Goal: Information Seeking & Learning: Find specific fact

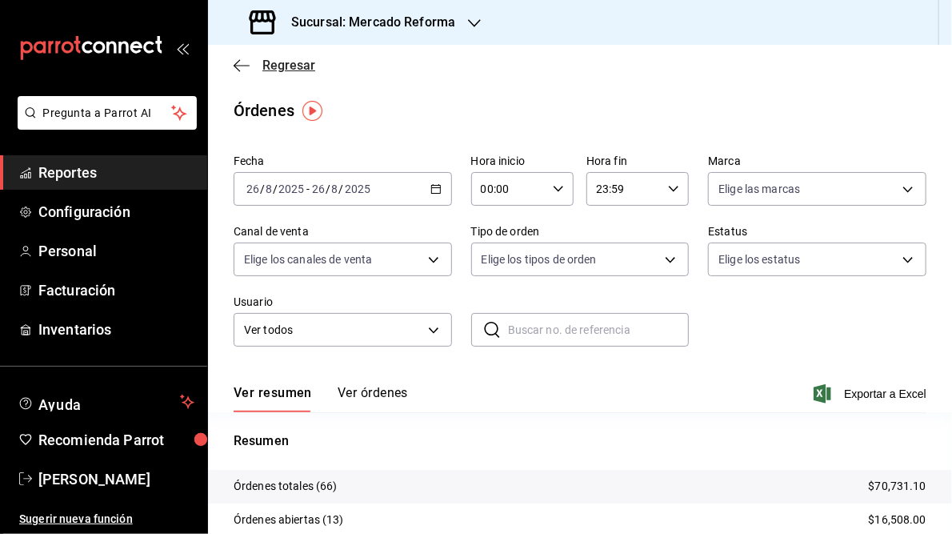
click at [238, 66] on icon "button" at bounding box center [242, 65] width 16 height 14
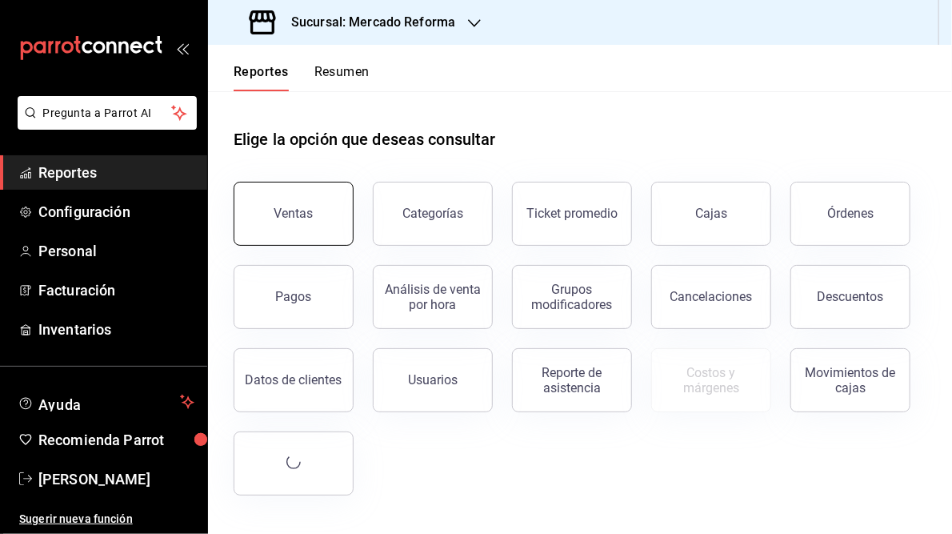
click at [290, 216] on div "Ventas" at bounding box center [293, 213] width 39 height 15
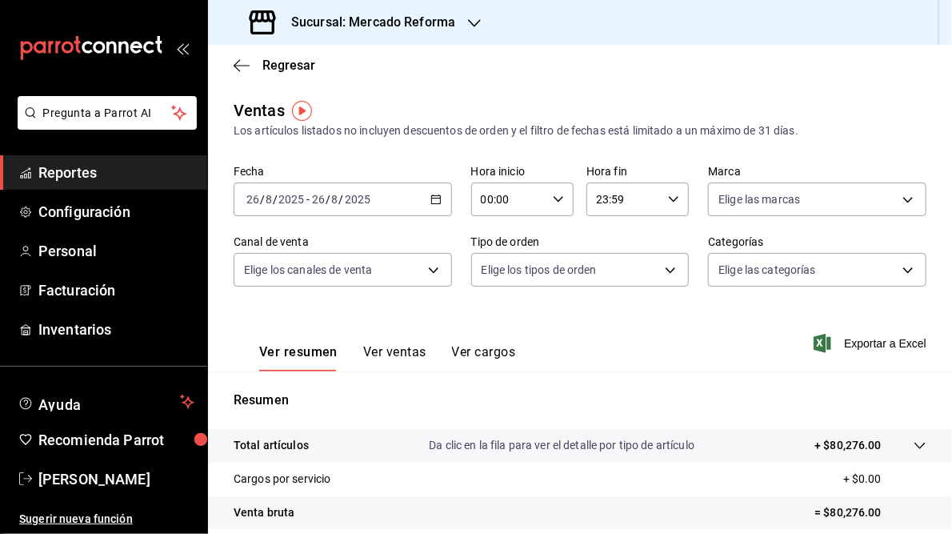
scroll to position [232, 0]
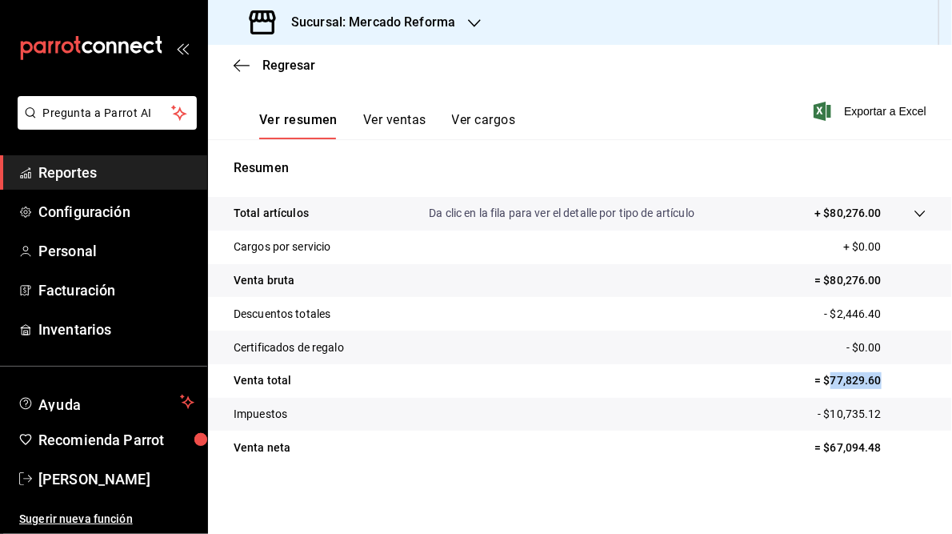
drag, startPoint x: 819, startPoint y: 378, endPoint x: 876, endPoint y: 378, distance: 56.8
click at [876, 378] on p "= $77,829.60" at bounding box center [870, 380] width 112 height 17
drag, startPoint x: 876, startPoint y: 378, endPoint x: 854, endPoint y: 378, distance: 21.6
copy p "77,829.60"
click at [426, 22] on h3 "Sucursal: Mercado Reforma" at bounding box center [366, 22] width 177 height 19
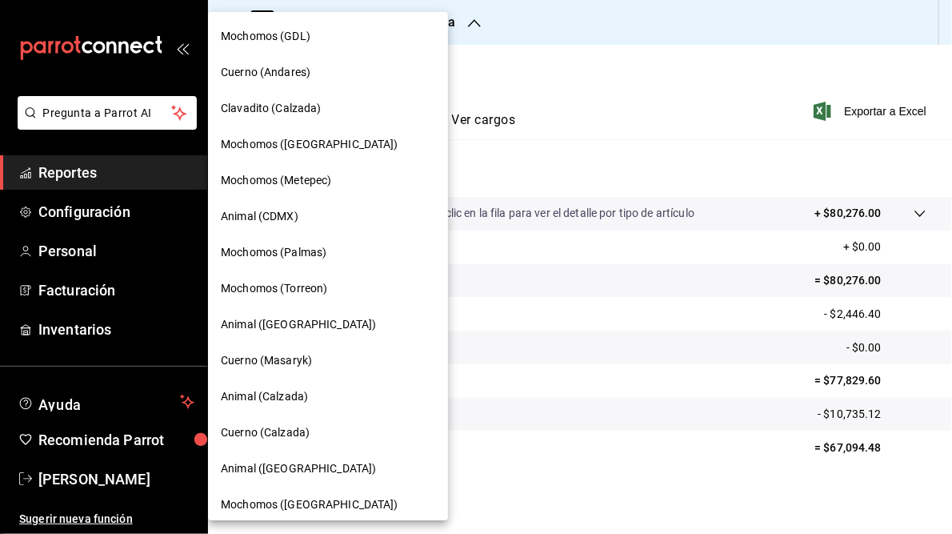
scroll to position [116, 0]
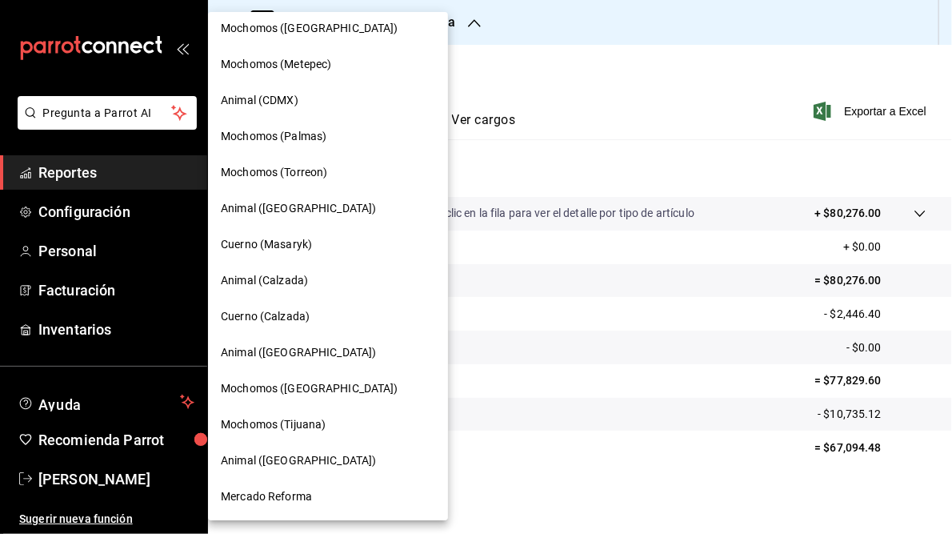
click at [308, 387] on span "Mochomos ([GEOGRAPHIC_DATA])" at bounding box center [310, 388] width 178 height 17
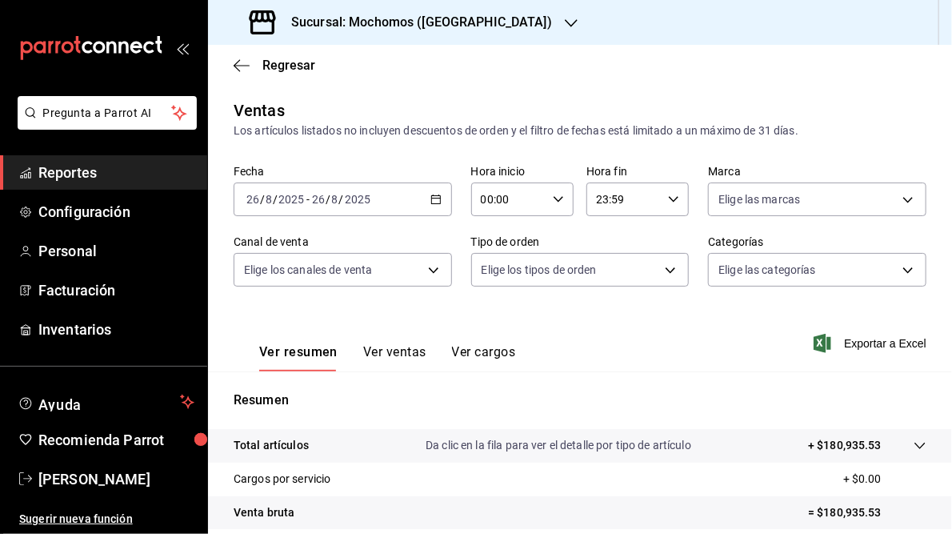
scroll to position [232, 0]
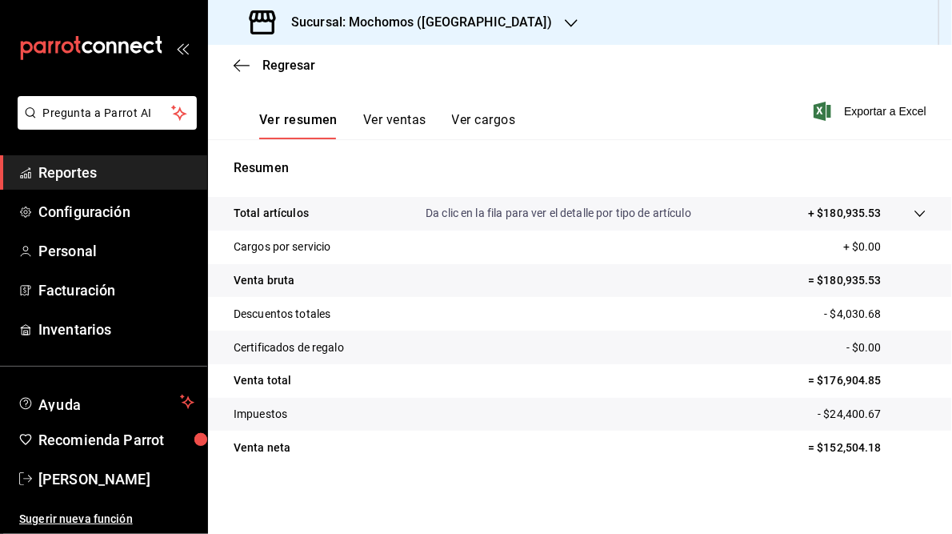
click at [815, 378] on p "= $176,904.85" at bounding box center [867, 380] width 118 height 17
drag, startPoint x: 815, startPoint y: 378, endPoint x: 870, endPoint y: 376, distance: 54.5
click at [870, 376] on p "= $176,904.85" at bounding box center [867, 380] width 118 height 17
drag, startPoint x: 870, startPoint y: 376, endPoint x: 839, endPoint y: 379, distance: 30.6
copy p "176,904.85"
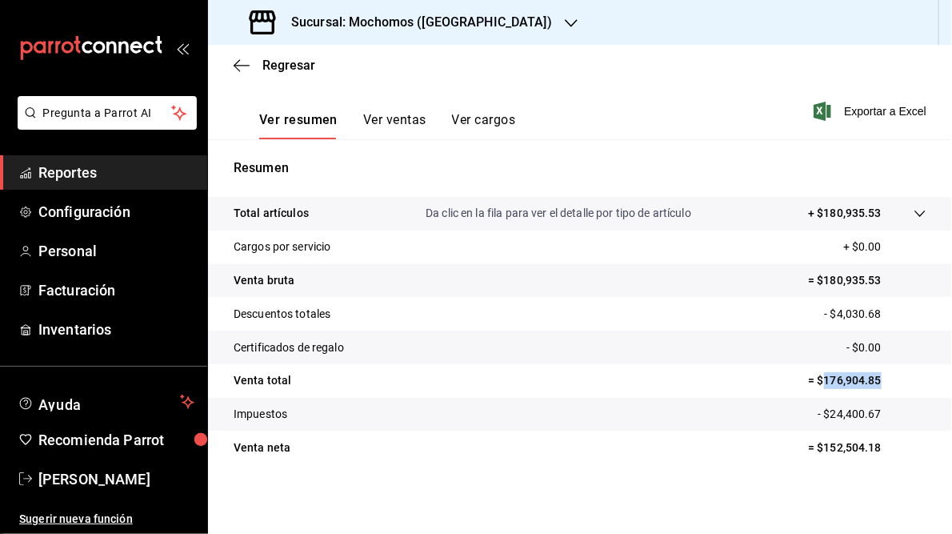
scroll to position [0, 0]
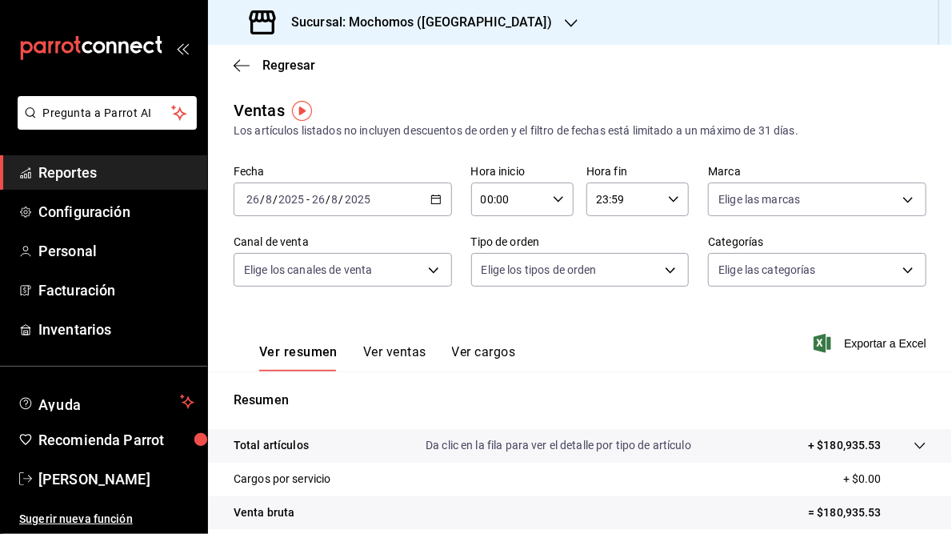
click at [442, 29] on h3 "Sucursal: Mochomos ([GEOGRAPHIC_DATA])" at bounding box center [415, 22] width 274 height 19
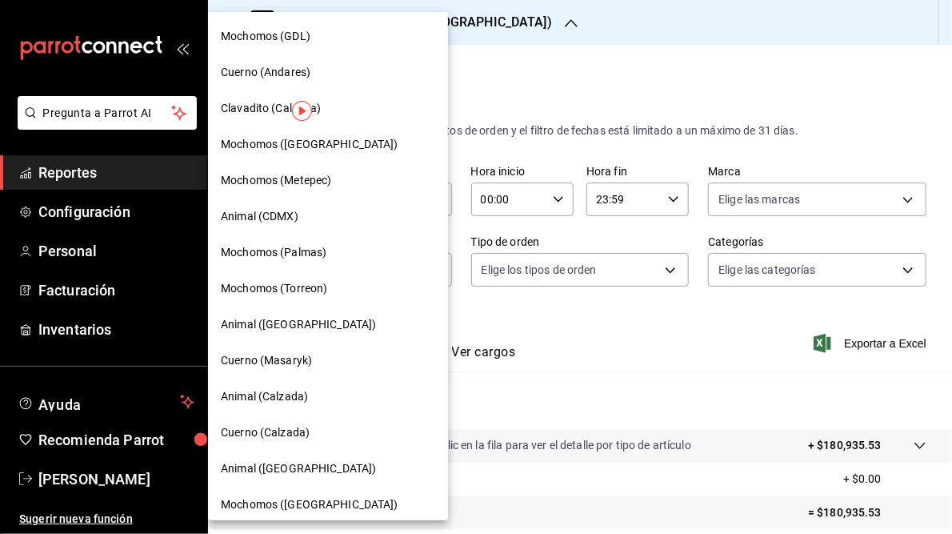
click at [274, 290] on span "Mochomos (Torreon)" at bounding box center [274, 288] width 106 height 17
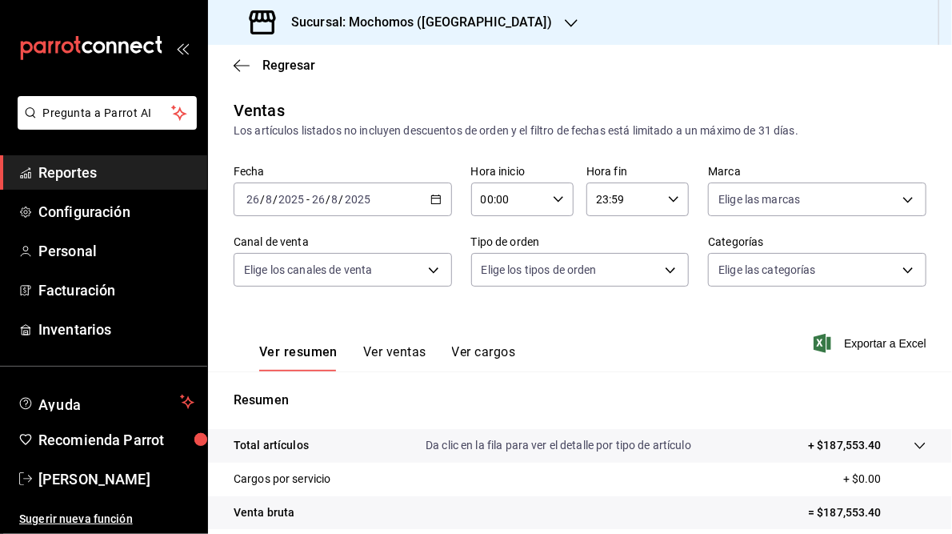
scroll to position [232, 0]
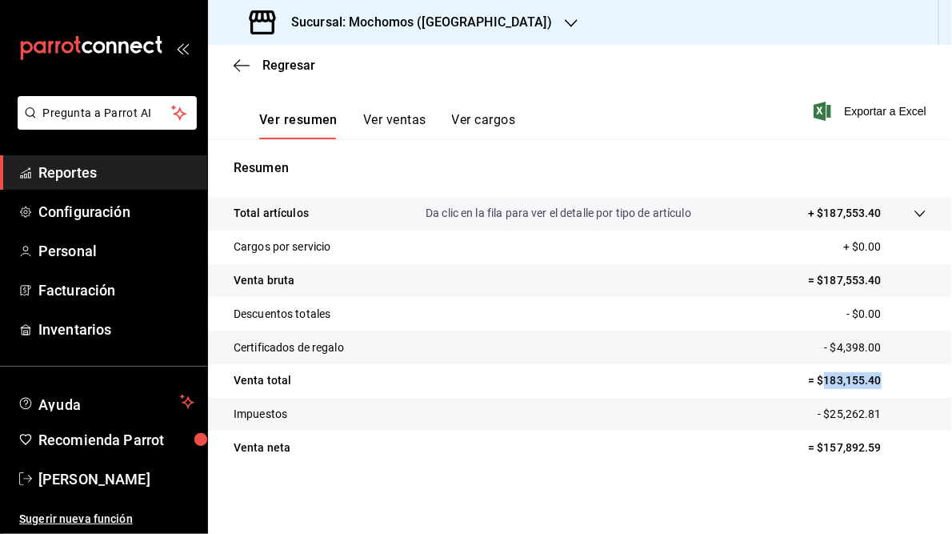
drag, startPoint x: 816, startPoint y: 379, endPoint x: 878, endPoint y: 378, distance: 62.4
click at [878, 378] on p "= $183,155.40" at bounding box center [867, 380] width 118 height 17
drag, startPoint x: 878, startPoint y: 378, endPoint x: 842, endPoint y: 378, distance: 36.8
copy p "183,155.40"
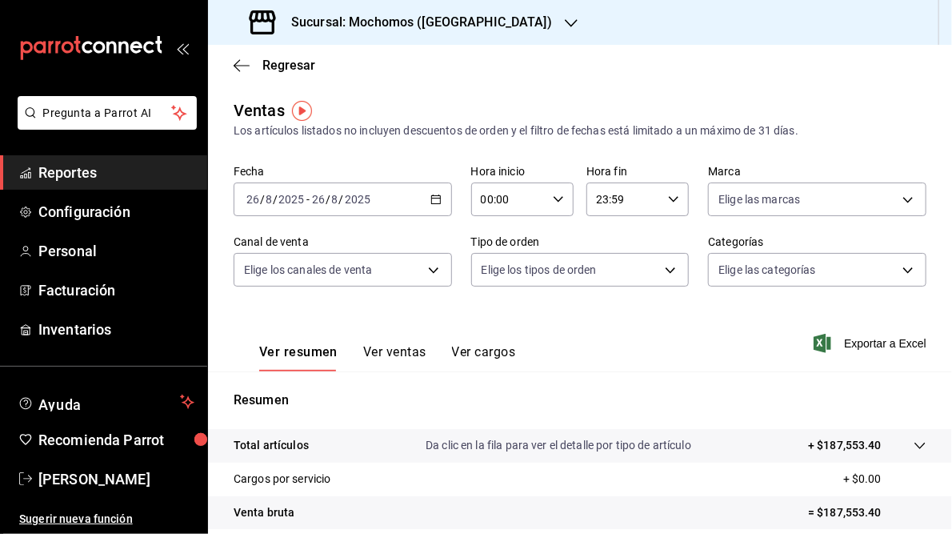
click at [410, 19] on h3 "Sucursal: Mochomos ([GEOGRAPHIC_DATA])" at bounding box center [415, 22] width 274 height 19
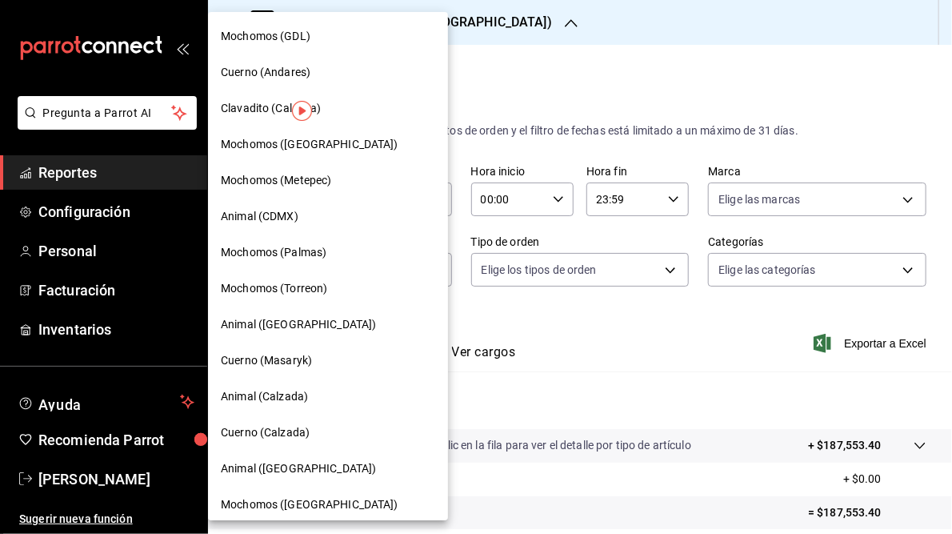
click at [251, 75] on span "Cuerno (Andares)" at bounding box center [266, 72] width 90 height 17
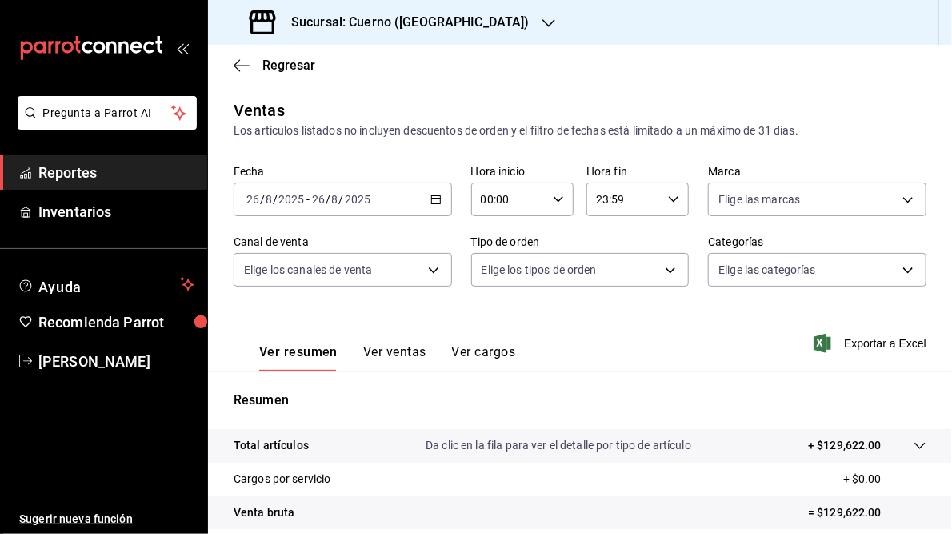
scroll to position [224, 0]
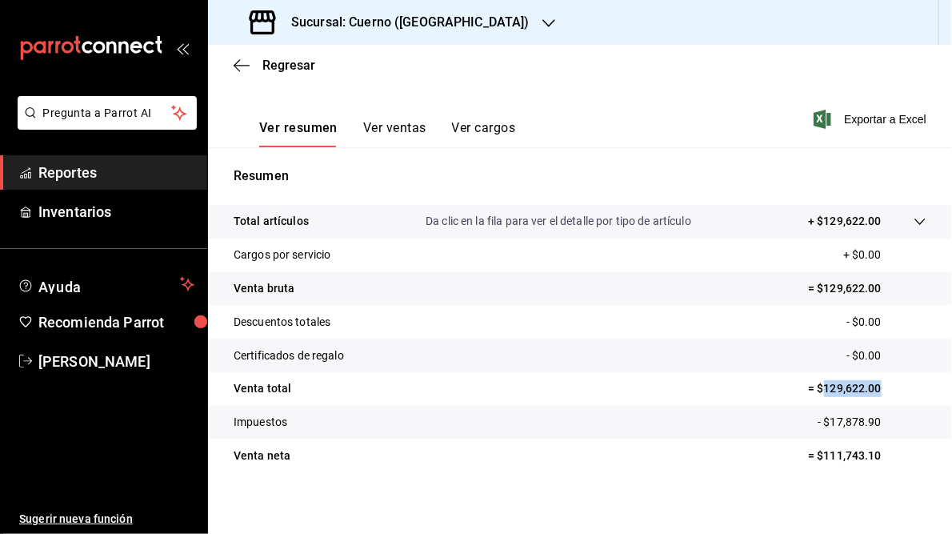
drag, startPoint x: 817, startPoint y: 389, endPoint x: 884, endPoint y: 388, distance: 67.2
click at [884, 388] on p "= $129,622.00" at bounding box center [867, 388] width 118 height 17
drag, startPoint x: 884, startPoint y: 388, endPoint x: 836, endPoint y: 386, distance: 48.1
copy p "129,622.00"
click at [337, 13] on h3 "Sucursal: Cuerno ([GEOGRAPHIC_DATA])" at bounding box center [403, 22] width 251 height 19
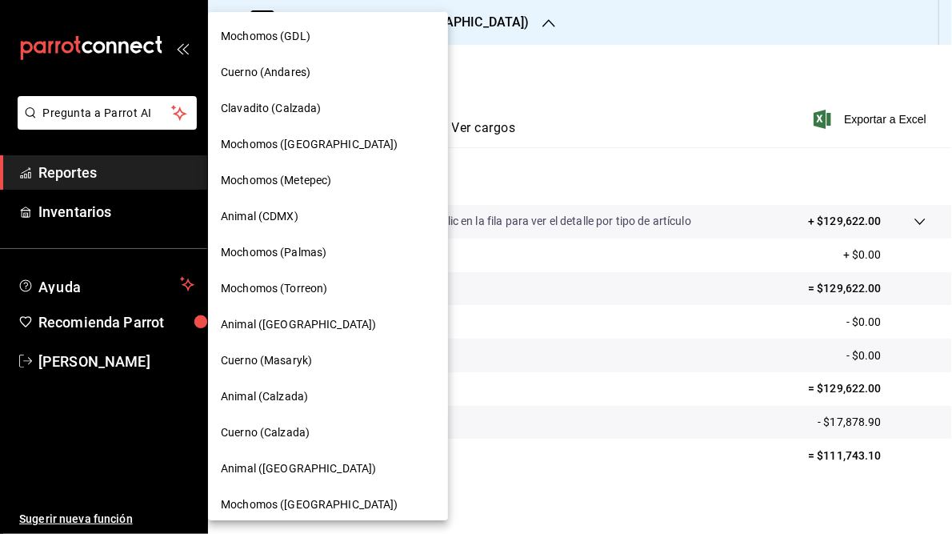
click at [293, 42] on span "Mochomos (GDL)" at bounding box center [266, 36] width 90 height 17
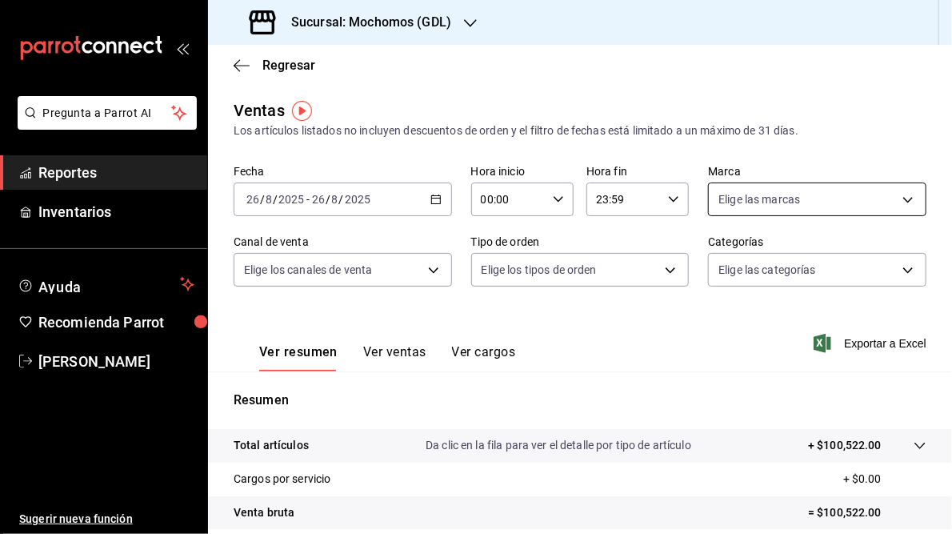
click at [894, 193] on body "Pregunta a Parrot AI Reportes Inventarios Ayuda Recomienda Parrot [PERSON_NAME]…" at bounding box center [476, 267] width 952 height 534
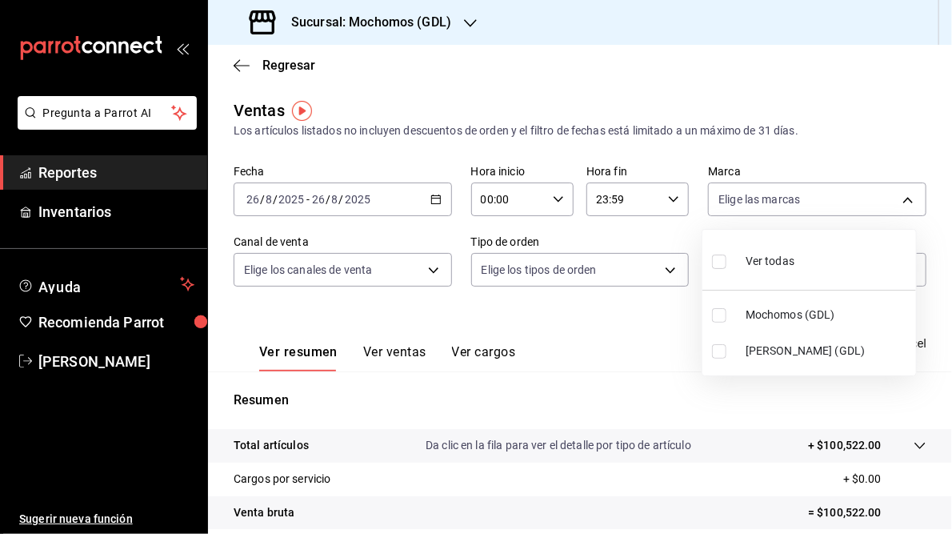
click at [757, 347] on span "[PERSON_NAME] (GDL)" at bounding box center [828, 350] width 164 height 17
type input "9cac9703-0c5a-4d8b-addd-5b6b571d65b9"
checkbox input "true"
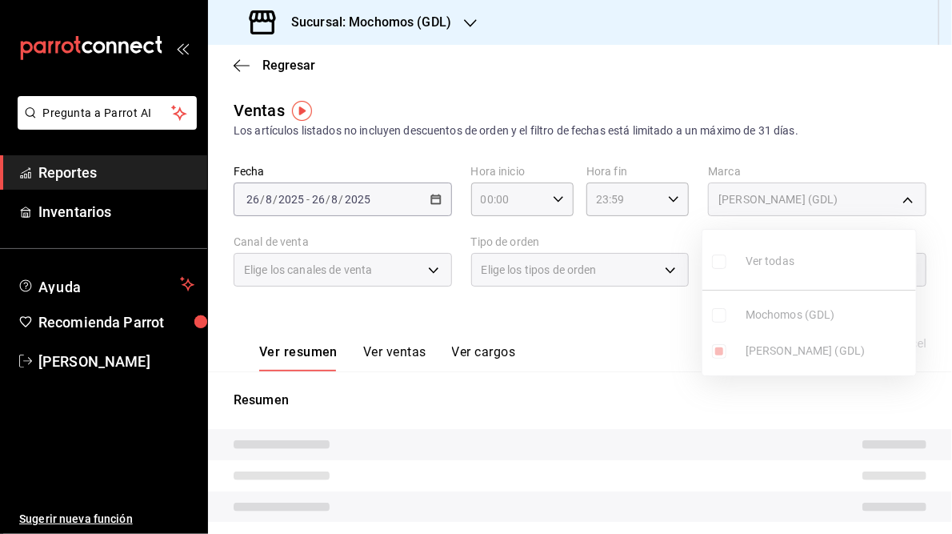
click at [593, 338] on div at bounding box center [476, 267] width 952 height 534
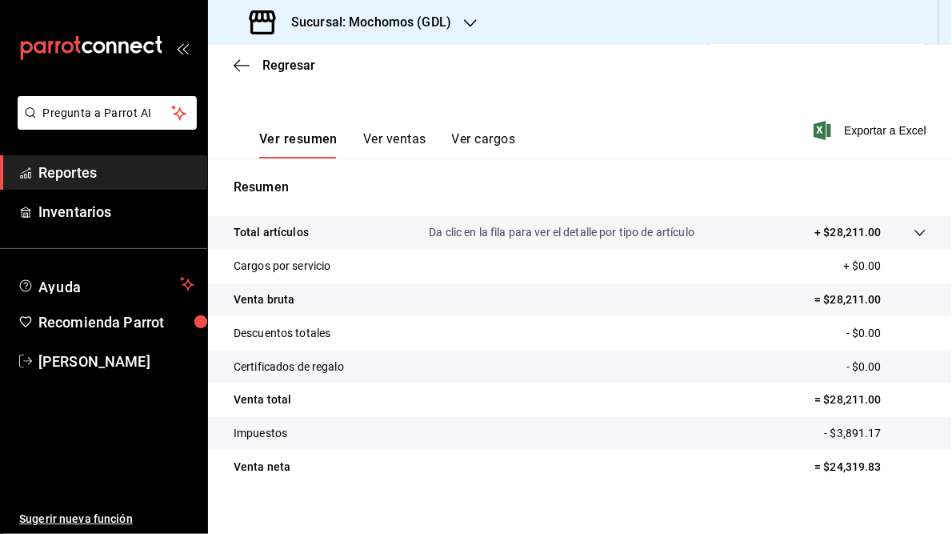
scroll to position [214, 0]
drag, startPoint x: 820, startPoint y: 398, endPoint x: 876, endPoint y: 394, distance: 56.1
click at [876, 394] on p "= $28,211.00" at bounding box center [870, 398] width 112 height 17
drag, startPoint x: 876, startPoint y: 394, endPoint x: 842, endPoint y: 393, distance: 34.4
copy p "28,211.00"
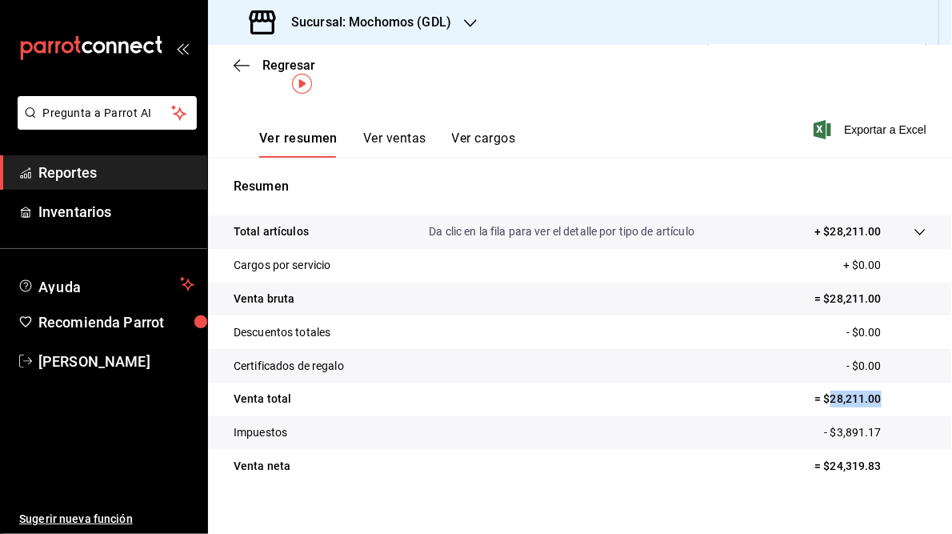
scroll to position [0, 0]
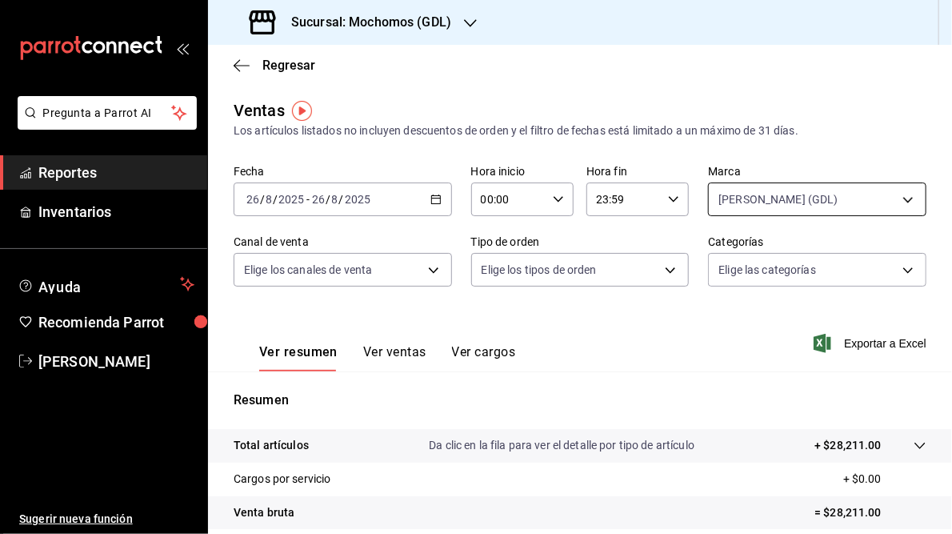
click at [894, 198] on body "Pregunta a Parrot AI Reportes Inventarios Ayuda Recomienda Parrot [PERSON_NAME]…" at bounding box center [476, 267] width 952 height 534
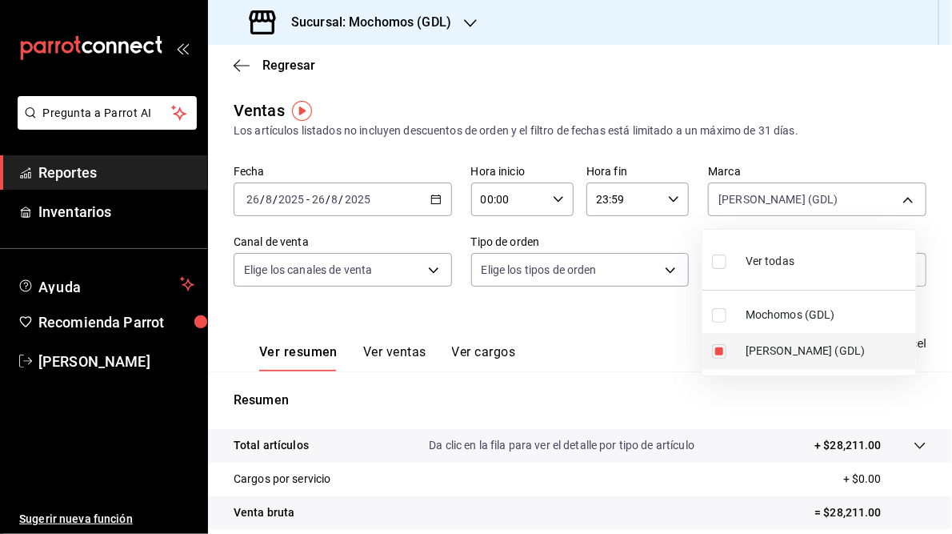
click at [732, 349] on label at bounding box center [722, 351] width 21 height 14
click at [726, 349] on input "checkbox" at bounding box center [719, 351] width 14 height 14
checkbox input "true"
type input "9cac9703-0c5a-4d8b-addd-5b6b571d65b9"
click at [719, 353] on input "checkbox" at bounding box center [719, 351] width 14 height 14
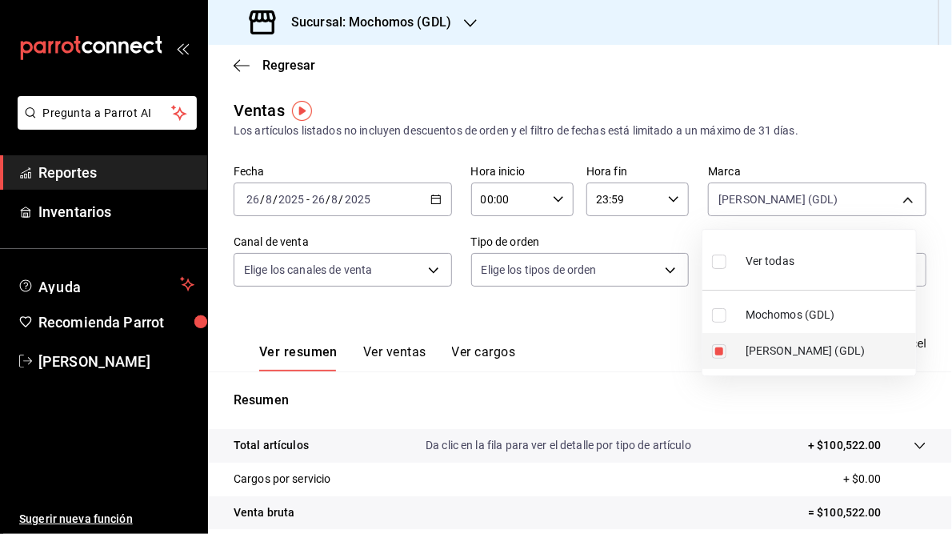
checkbox input "false"
click at [718, 316] on input "checkbox" at bounding box center [719, 315] width 14 height 14
checkbox input "true"
type input "36c25d4a-7cb0-456c-a434-e981d54830bc"
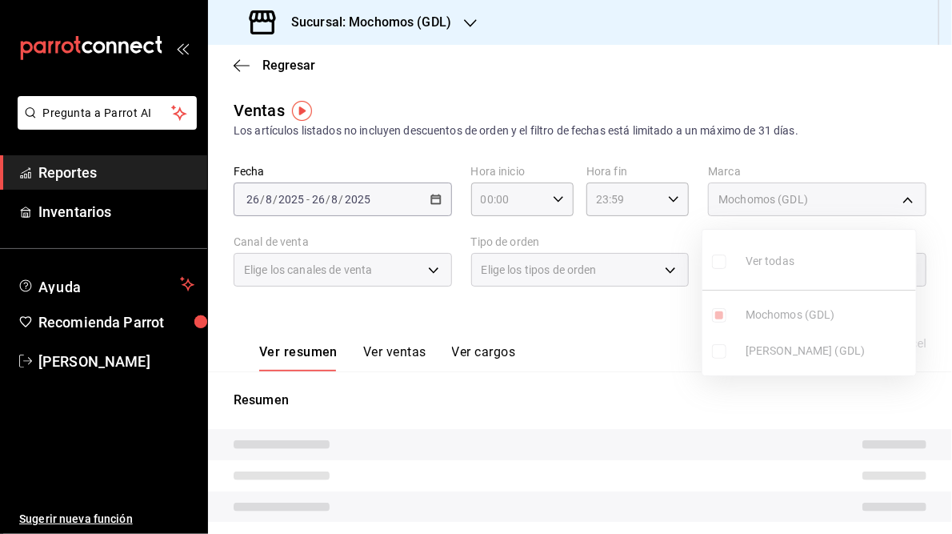
click at [645, 333] on div at bounding box center [476, 267] width 952 height 534
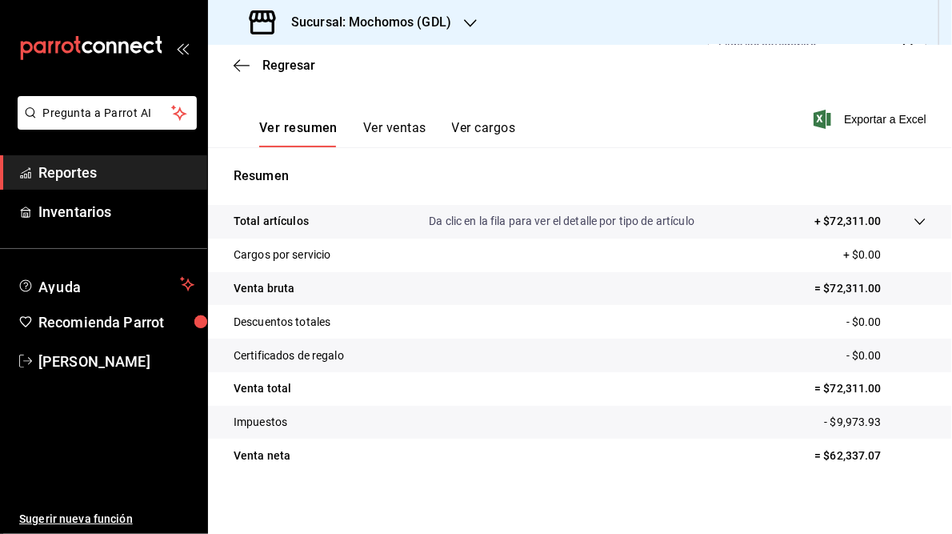
scroll to position [225, 0]
drag, startPoint x: 821, startPoint y: 388, endPoint x: 871, endPoint y: 386, distance: 50.4
click at [871, 386] on p "= $72,311.00" at bounding box center [870, 387] width 112 height 17
drag, startPoint x: 871, startPoint y: 386, endPoint x: 842, endPoint y: 387, distance: 29.6
copy p "72,311.00"
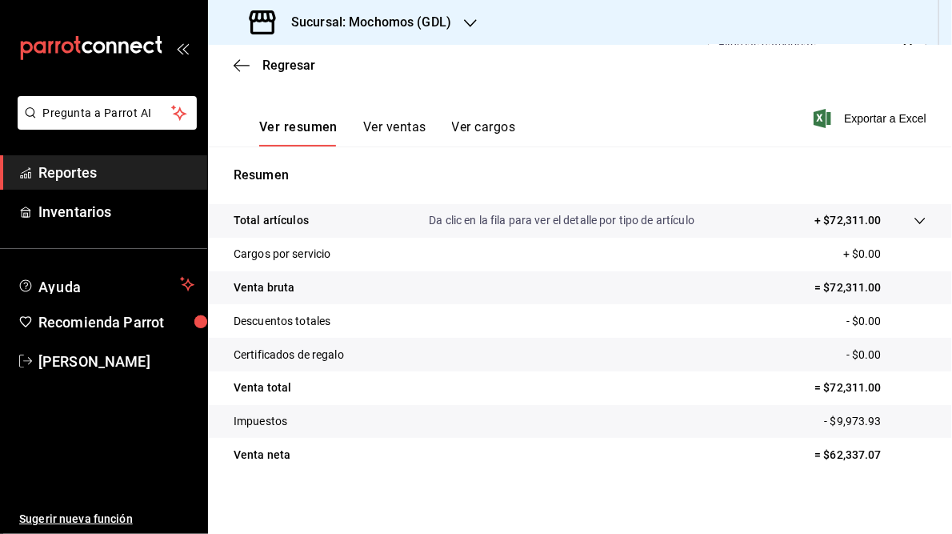
click at [331, 30] on h3 "Sucursal: Mochomos (GDL)" at bounding box center [364, 22] width 173 height 19
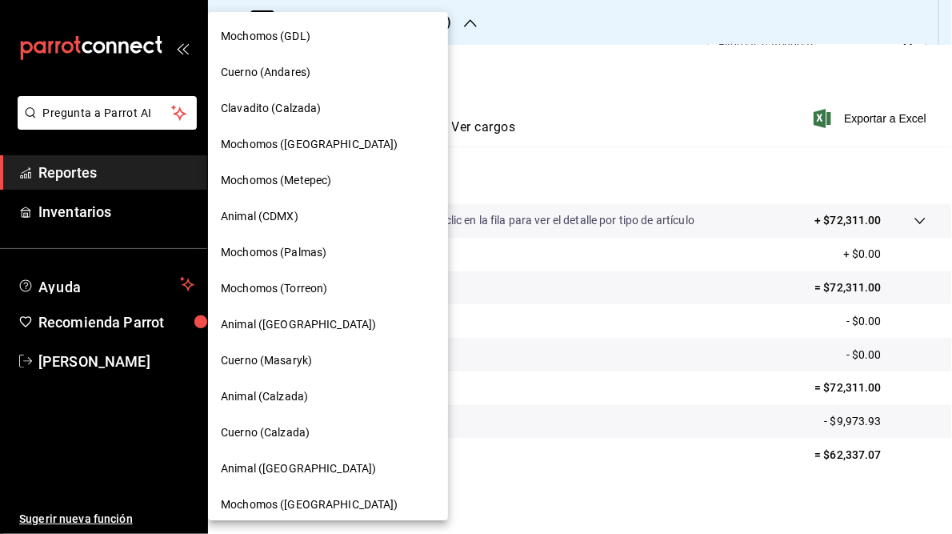
click at [307, 497] on span "Mochomos ([GEOGRAPHIC_DATA])" at bounding box center [310, 504] width 178 height 17
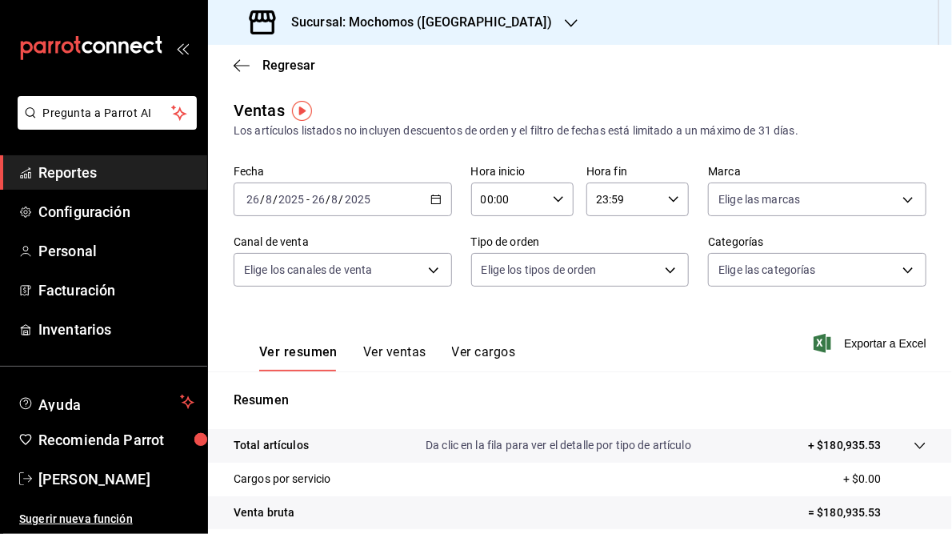
scroll to position [232, 0]
